Goal: Task Accomplishment & Management: Complete application form

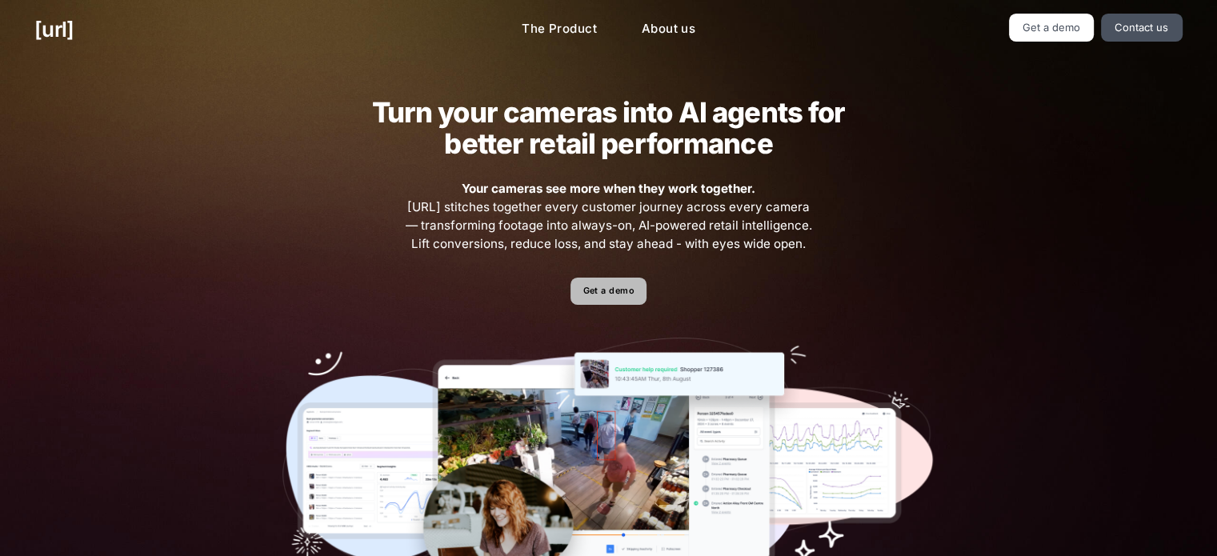
click at [594, 294] on link "Get a demo" at bounding box center [608, 292] width 76 height 28
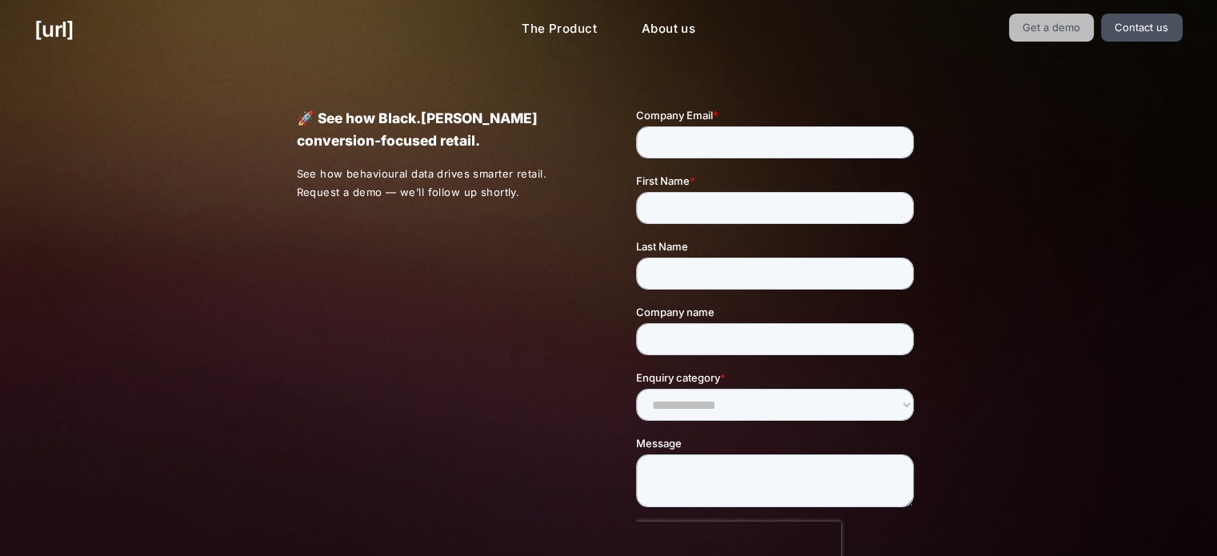
click at [1081, 38] on link "Get a demo" at bounding box center [1052, 28] width 86 height 28
click at [74, 27] on link "[URL]" at bounding box center [53, 29] width 39 height 31
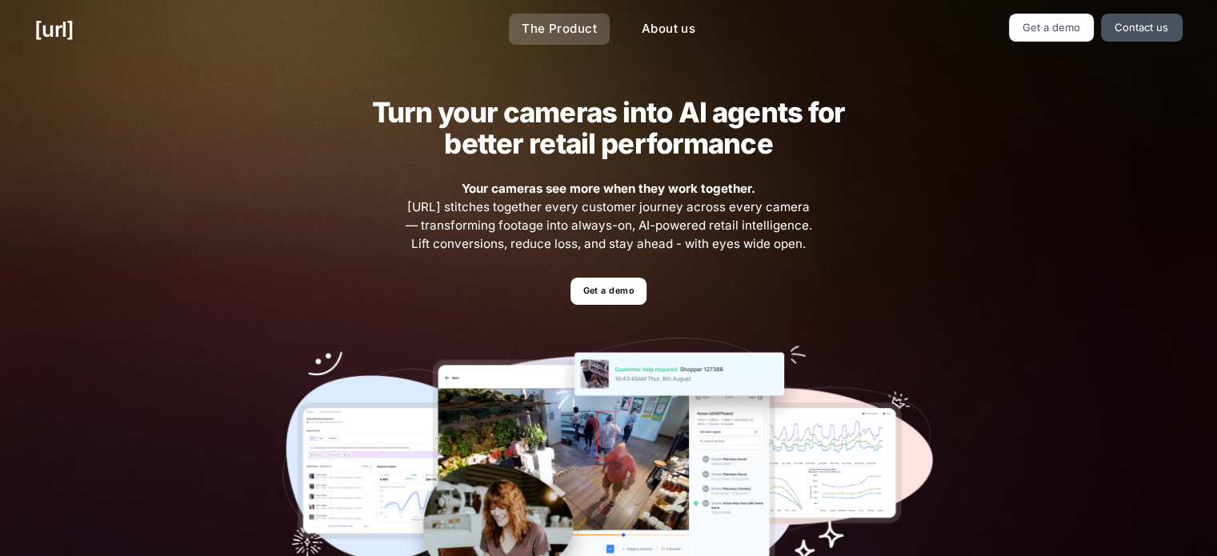
click at [586, 25] on link "The Product" at bounding box center [559, 29] width 101 height 31
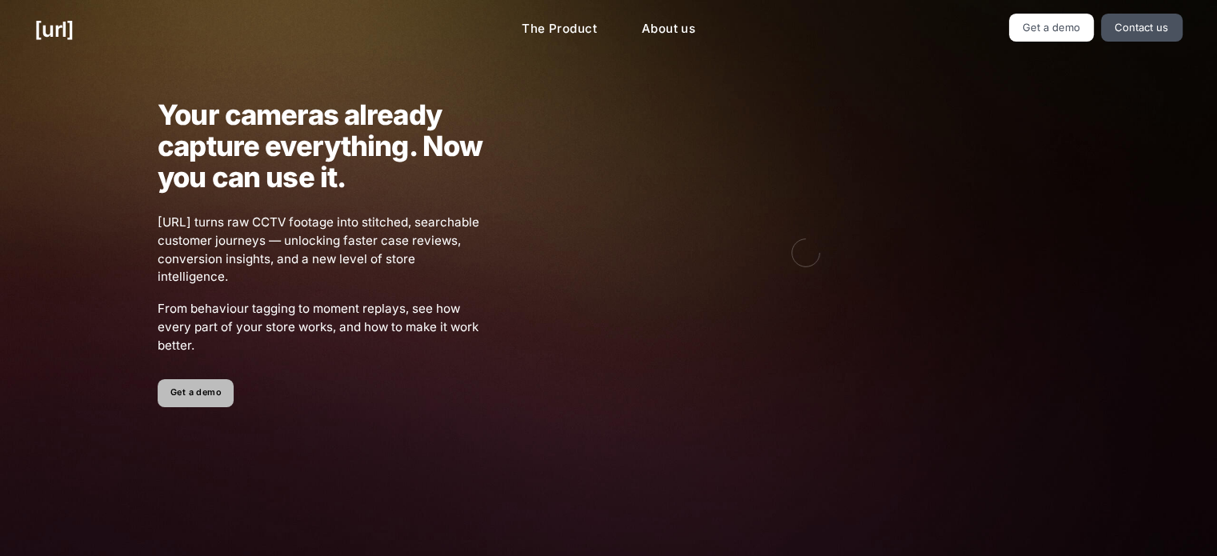
click at [183, 399] on link "Get a demo" at bounding box center [196, 393] width 76 height 28
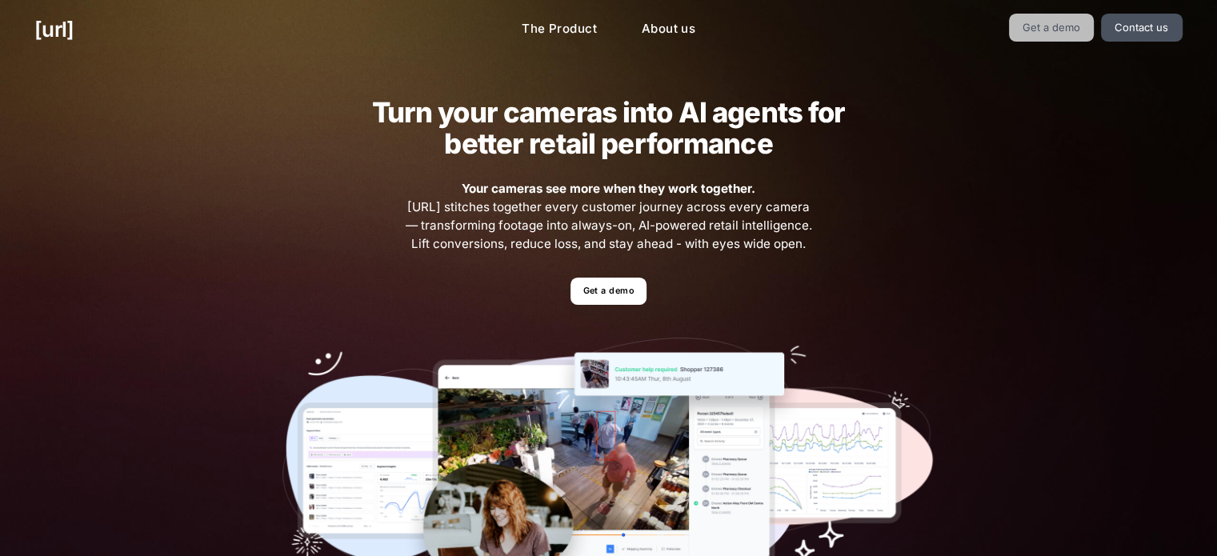
click at [1054, 27] on link "Get a demo" at bounding box center [1052, 28] width 86 height 28
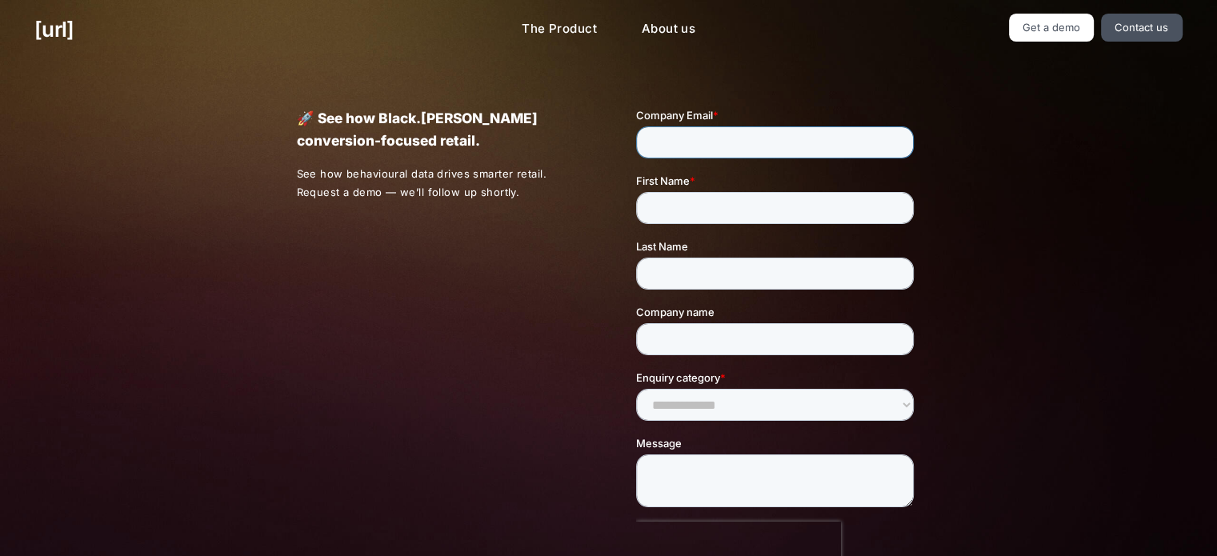
click at [722, 142] on input "Company Email *" at bounding box center [775, 142] width 278 height 32
type input "**********"
click at [731, 212] on input "First Name *" at bounding box center [775, 208] width 278 height 32
